Goal: Obtain resource: Obtain resource

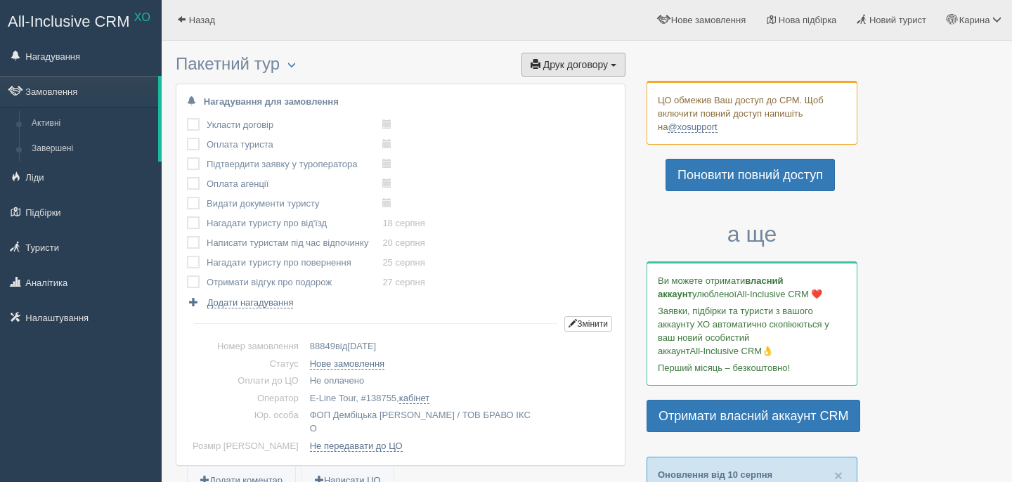
click at [547, 56] on button "Друк договору Друк" at bounding box center [573, 65] width 104 height 24
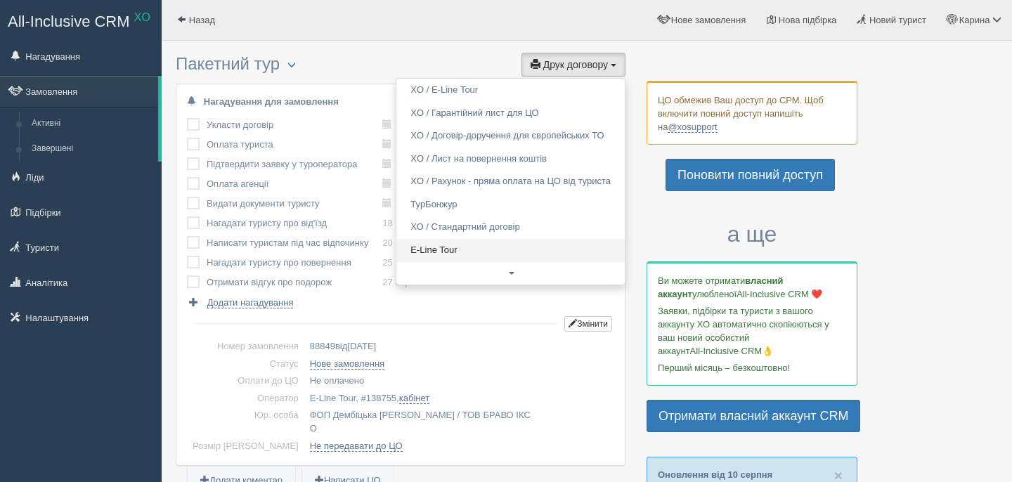
click at [498, 260] on link "E-Line Tour" at bounding box center [510, 250] width 228 height 23
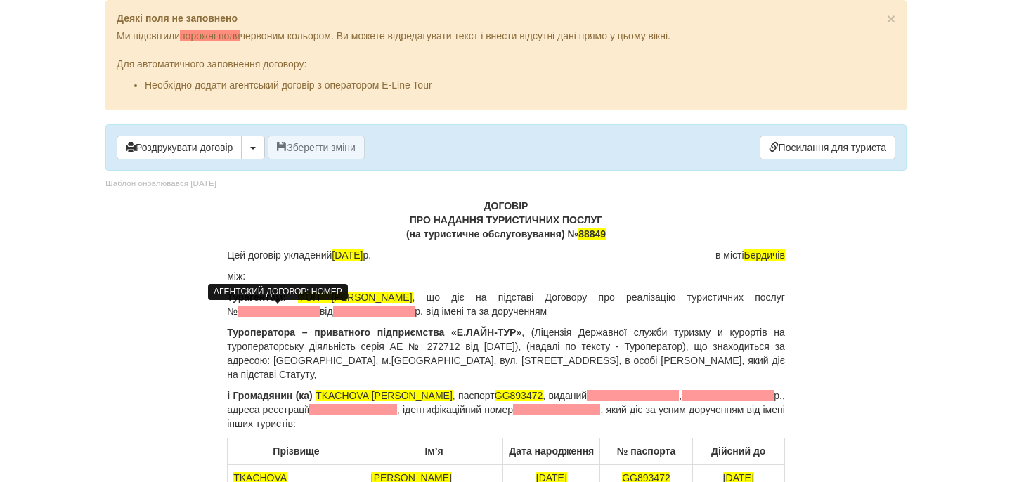
click at [308, 308] on span at bounding box center [278, 311] width 82 height 11
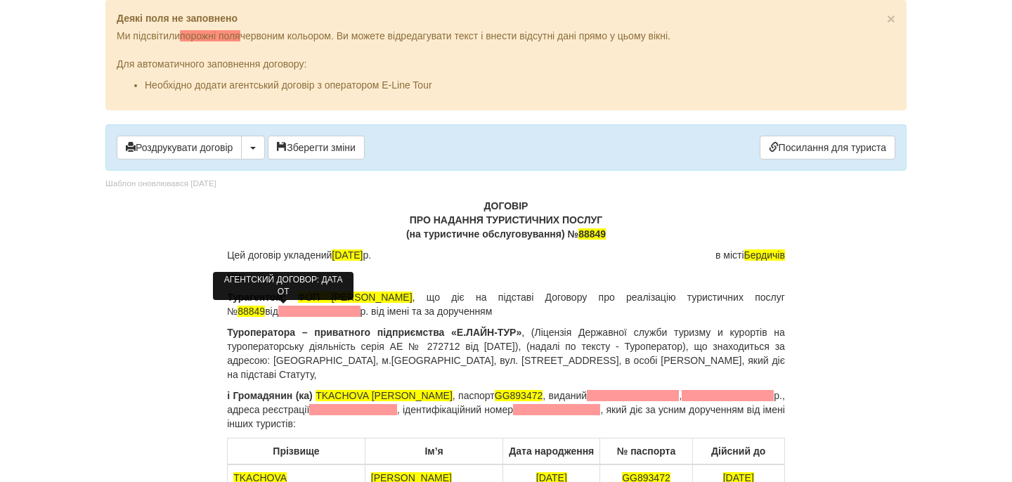
click at [337, 312] on span at bounding box center [319, 311] width 82 height 11
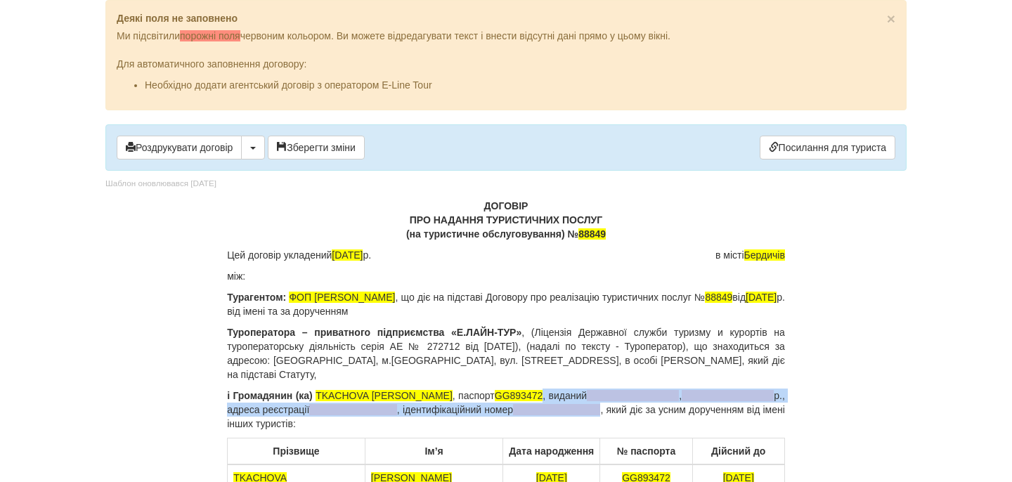
drag, startPoint x: 495, startPoint y: 396, endPoint x: 563, endPoint y: 410, distance: 69.6
click at [563, 410] on p "і Громадянин (ка) TKACHOVA [PERSON_NAME] , паспорт [PASSPORT] , виданий , р., а…" at bounding box center [506, 410] width 558 height 42
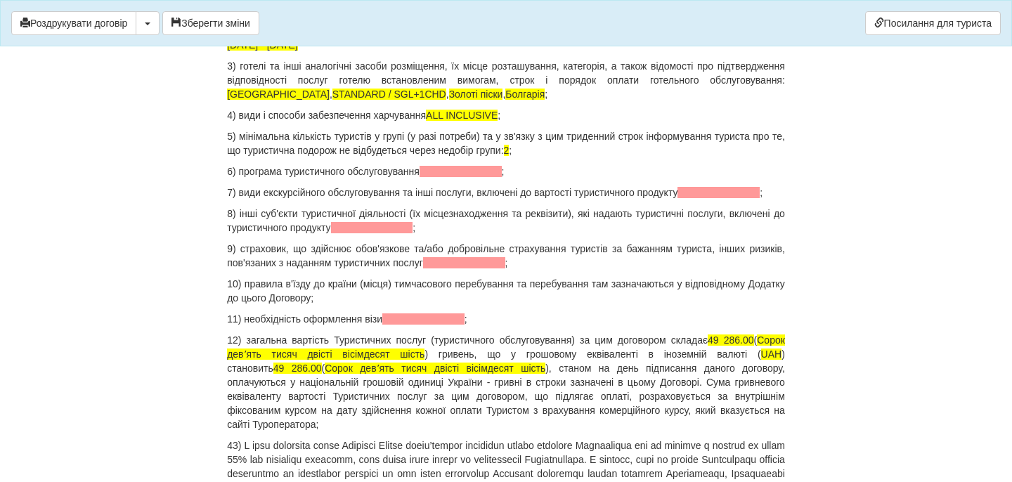
scroll to position [1640, 0]
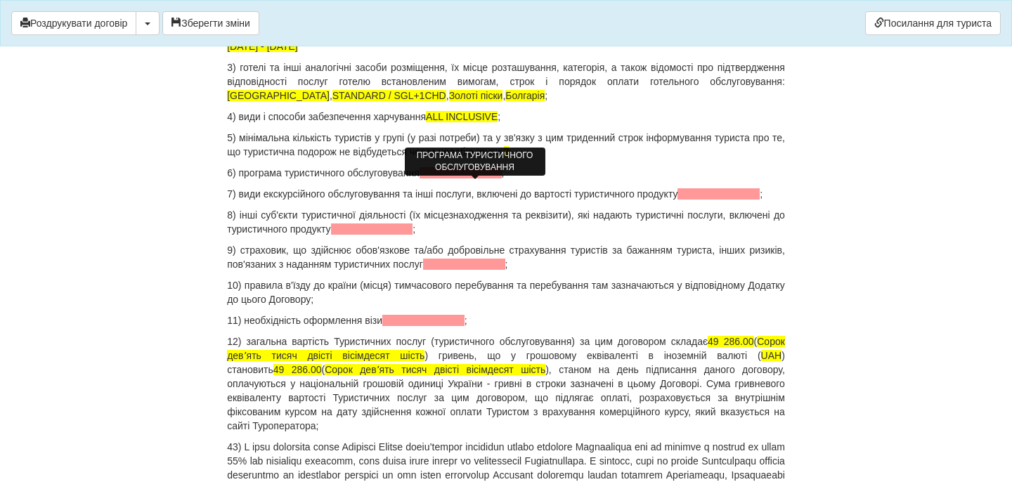
click at [445, 178] on span at bounding box center [460, 172] width 82 height 11
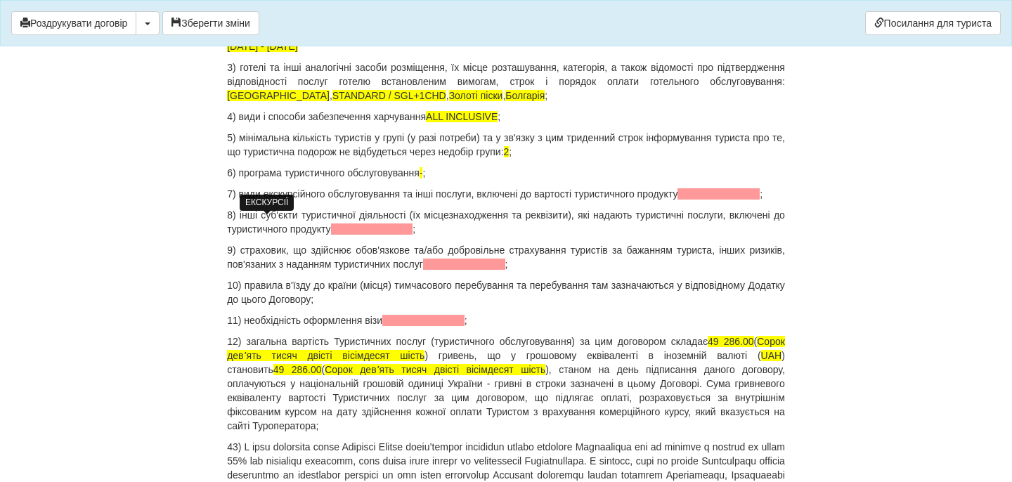
click at [677, 200] on span at bounding box center [718, 193] width 82 height 11
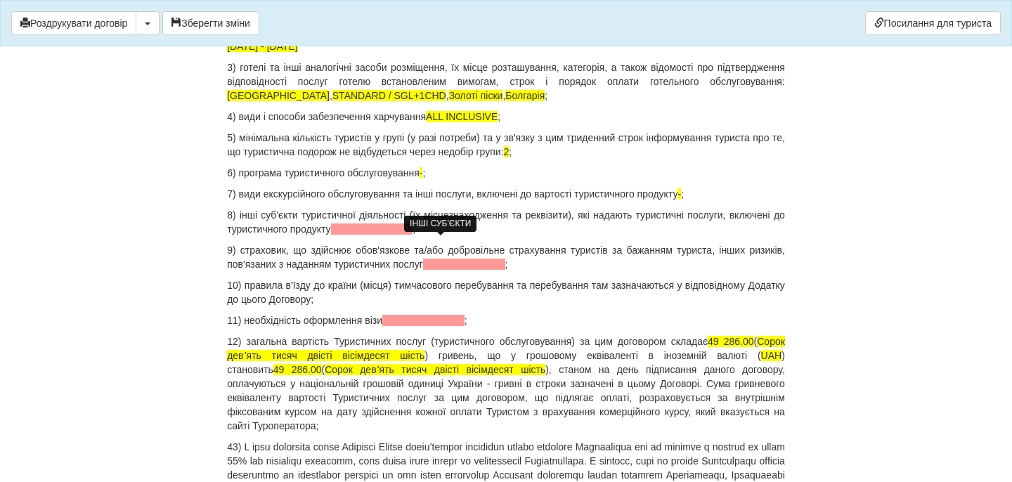
click at [413, 235] on span at bounding box center [372, 228] width 82 height 11
click at [505, 270] on span at bounding box center [464, 264] width 82 height 11
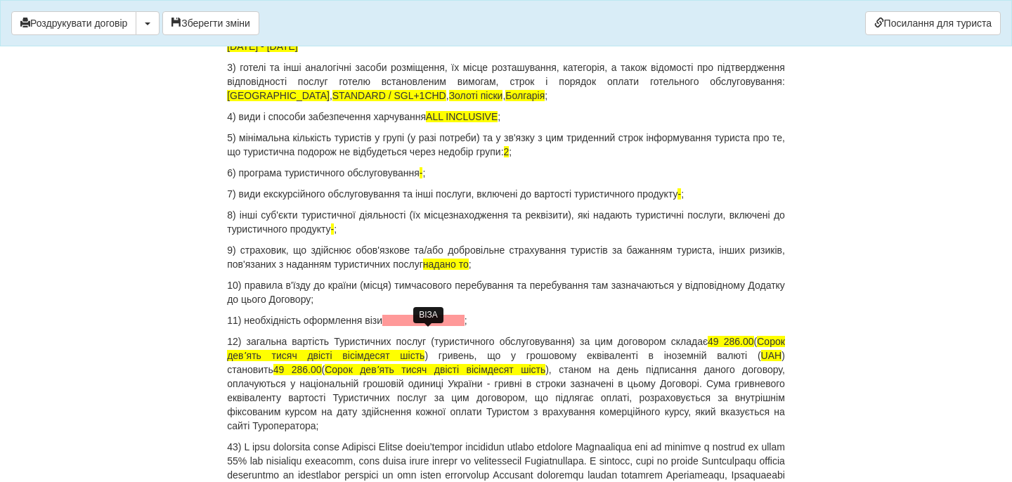
click at [442, 326] on span at bounding box center [423, 320] width 82 height 11
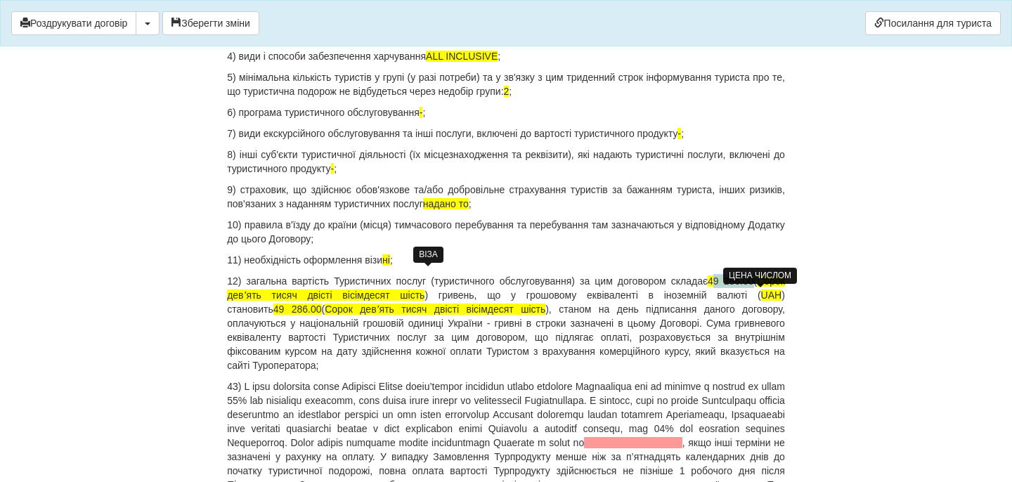
drag, startPoint x: 741, startPoint y: 299, endPoint x: 782, endPoint y: 296, distance: 40.8
click at [753, 287] on span "49 286.00" at bounding box center [731, 280] width 46 height 11
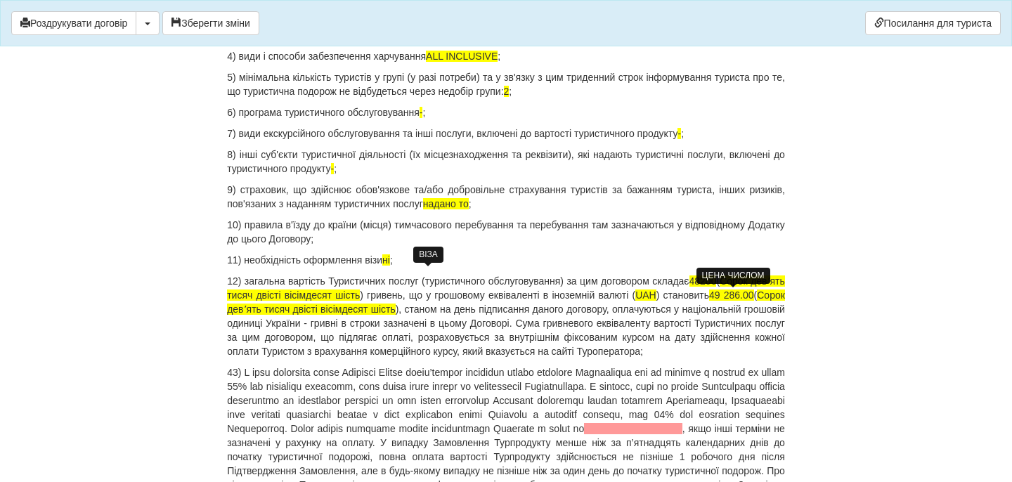
click at [717, 287] on span "48200" at bounding box center [702, 280] width 27 height 11
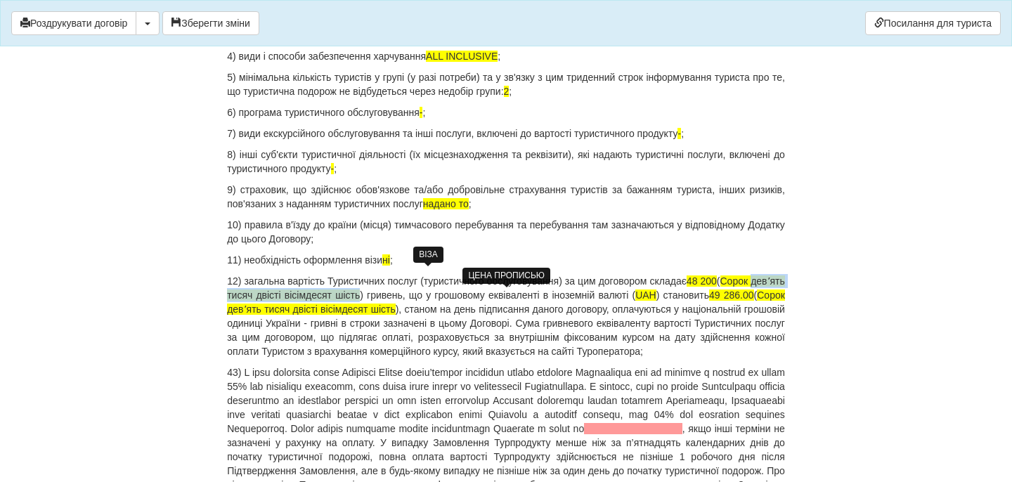
drag, startPoint x: 228, startPoint y: 311, endPoint x: 407, endPoint y: 311, distance: 178.5
click at [407, 301] on span "Сорок девʼять тисяч двісті вісімдесят шість" at bounding box center [506, 287] width 558 height 25
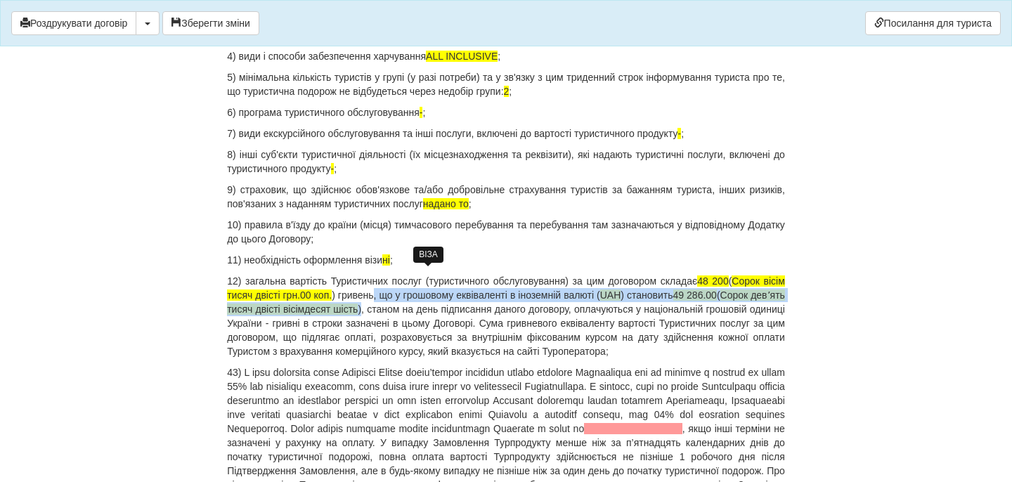
drag, startPoint x: 412, startPoint y: 311, endPoint x: 459, endPoint y: 322, distance: 48.6
click at [459, 322] on p "12) загальна вартість Туристичних послуг (туристичного обслуговування) за цим д…" at bounding box center [506, 316] width 558 height 84
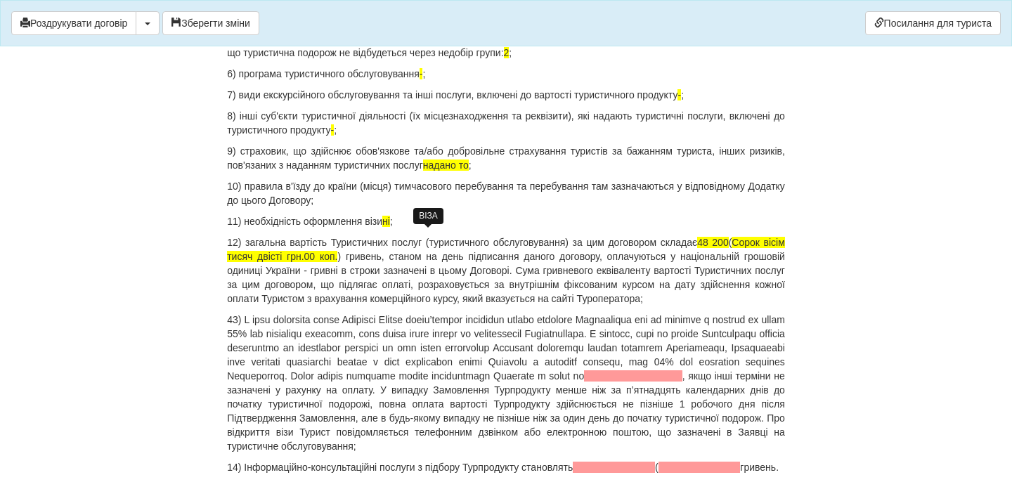
scroll to position [1782, 0]
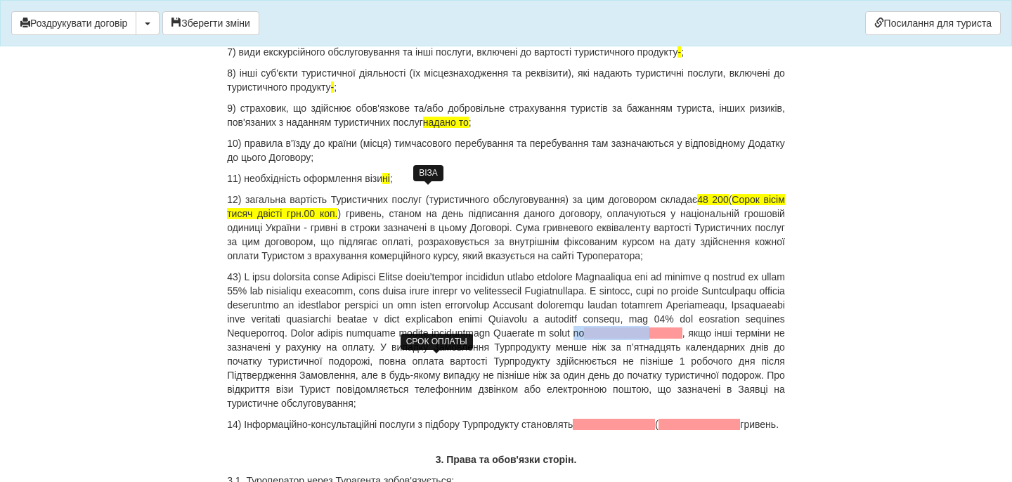
drag, startPoint x: 382, startPoint y: 363, endPoint x: 451, endPoint y: 361, distance: 68.9
click at [452, 361] on p ", якщо інші терміни не зазначені у рахунку на оплату. У випадку Замовлення Турп…" at bounding box center [506, 340] width 558 height 141
click at [584, 339] on span at bounding box center [633, 332] width 98 height 11
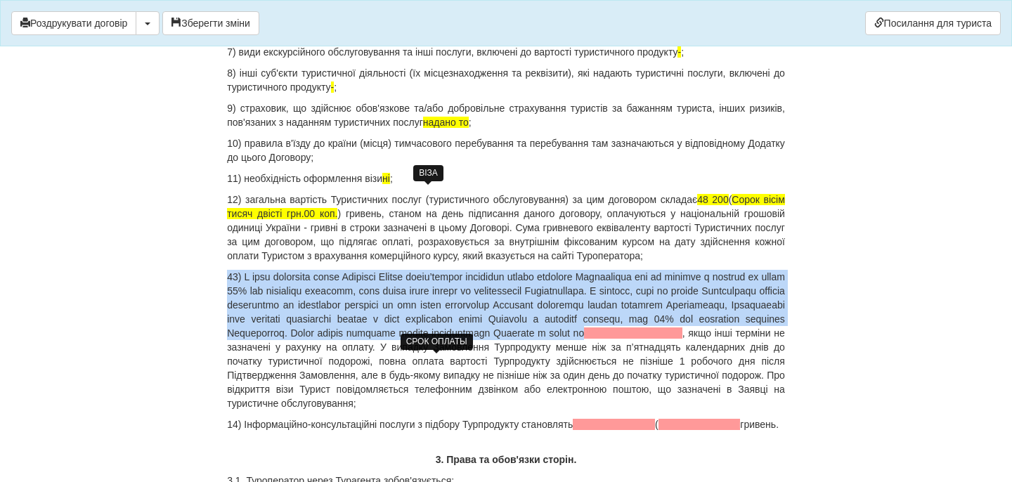
click at [584, 339] on span at bounding box center [633, 332] width 98 height 11
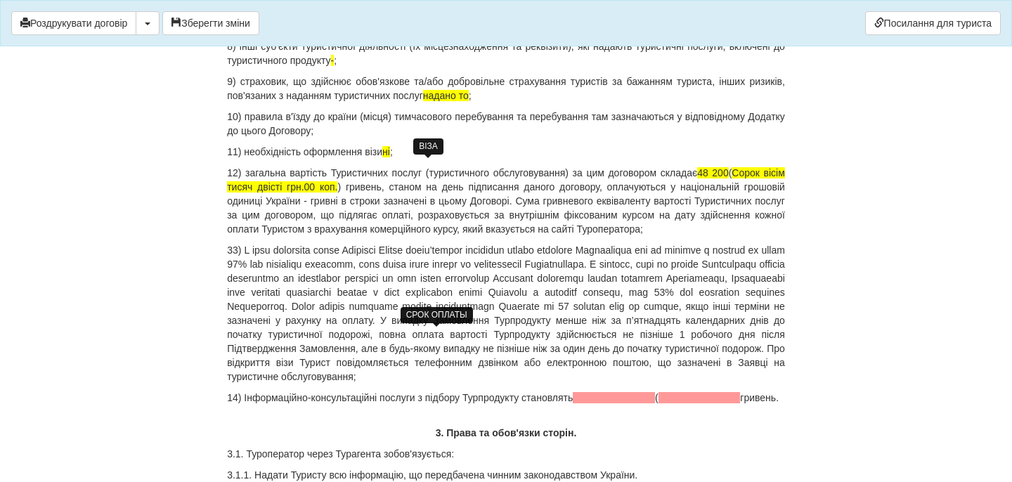
scroll to position [1826, 0]
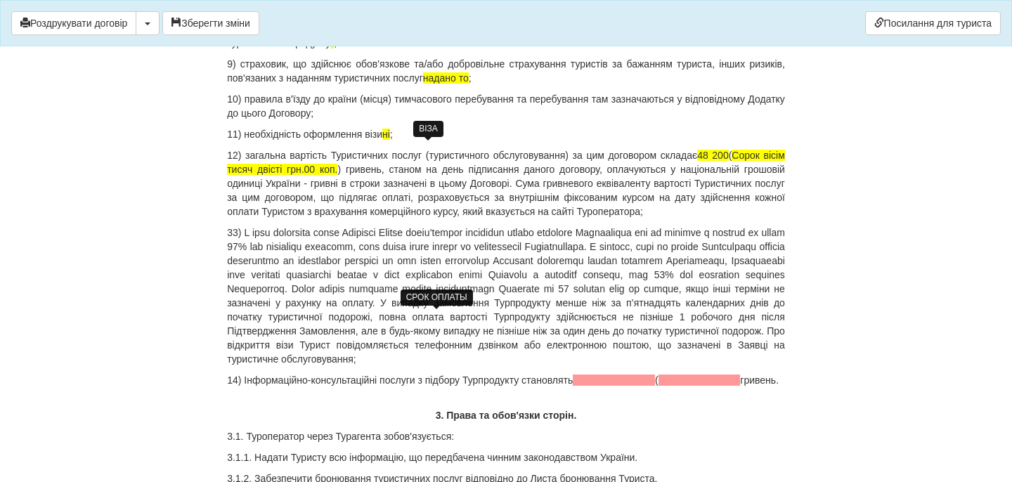
drag, startPoint x: 282, startPoint y: 421, endPoint x: 223, endPoint y: 410, distance: 60.1
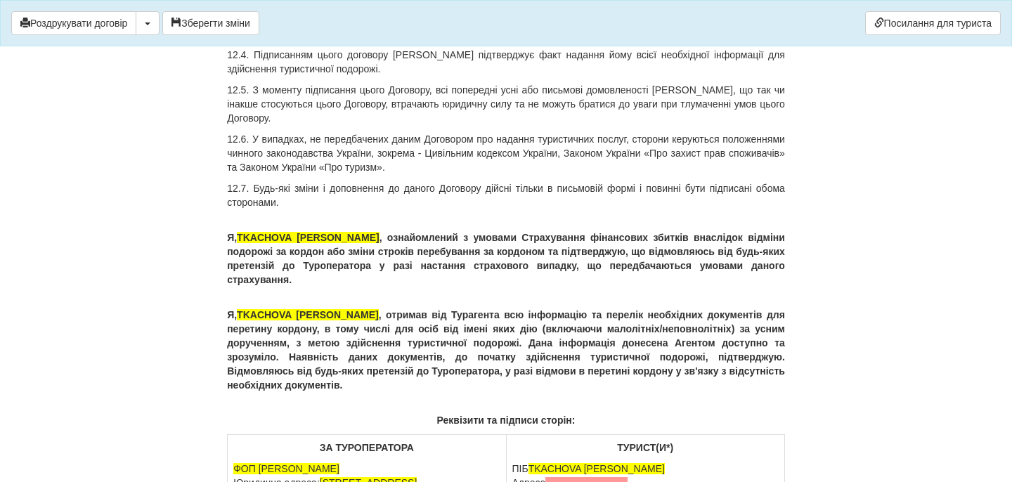
scroll to position [9007, 0]
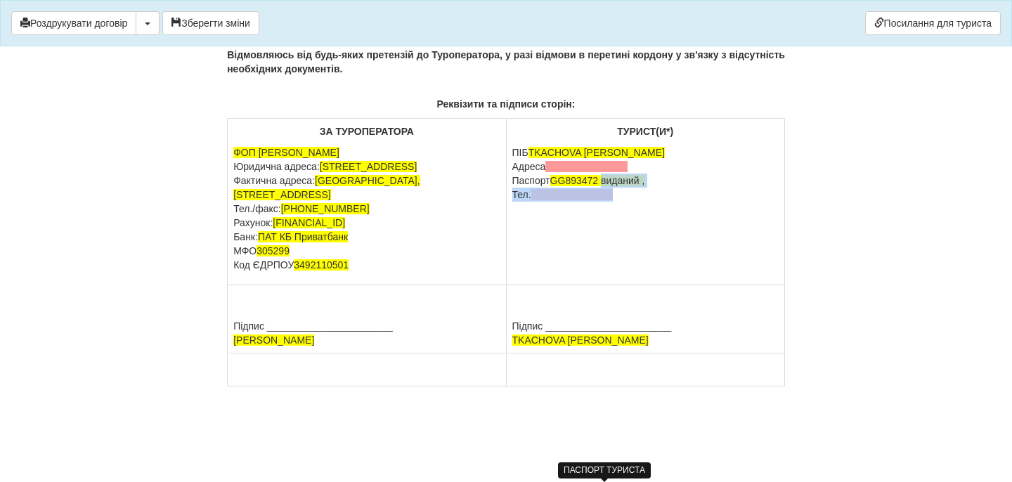
drag, startPoint x: 608, startPoint y: 352, endPoint x: 639, endPoint y: 375, distance: 39.2
click at [639, 285] on td "ТУРИСТ(И*) ПІБ TKACHOVA VIRA Адреса Паспорт GG893472 виданий , Тел." at bounding box center [645, 202] width 278 height 167
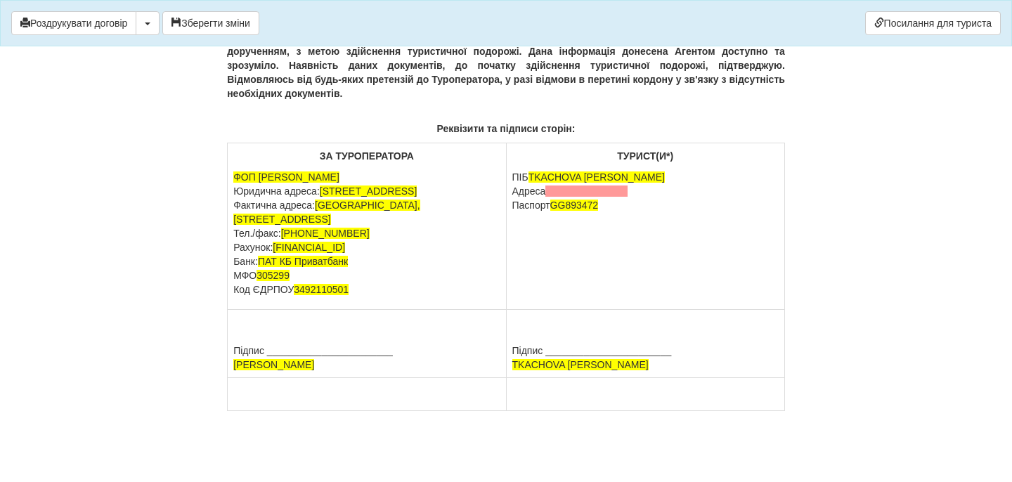
drag, startPoint x: 633, startPoint y: 335, endPoint x: 508, endPoint y: 334, distance: 125.1
click at [508, 310] on td "ТУРИСТ(И*) ПІБ TKACHOVA VIRA Адреса Паспорт GG893472" at bounding box center [645, 226] width 278 height 167
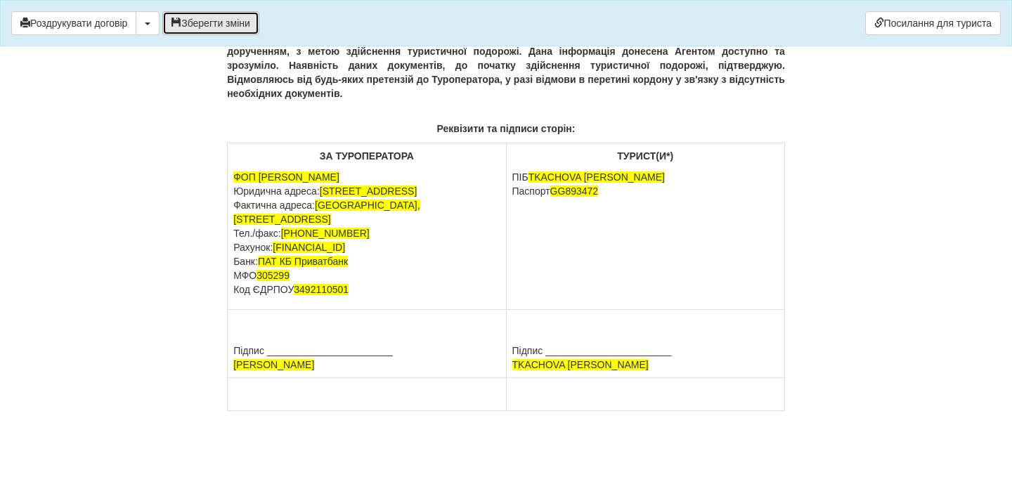
click at [245, 22] on button "Зберегти зміни" at bounding box center [210, 23] width 97 height 24
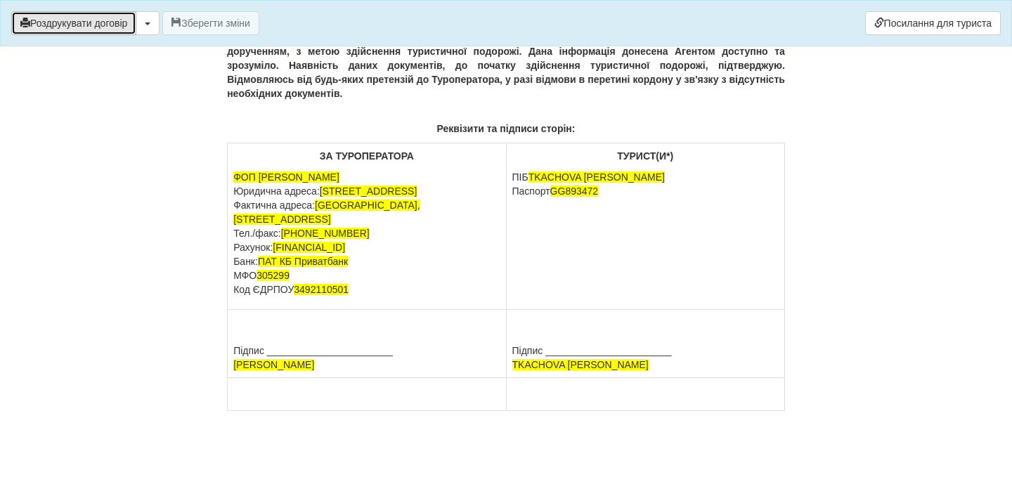
click at [120, 25] on button "Роздрукувати договір" at bounding box center [73, 23] width 125 height 24
